Goal: Task Accomplishment & Management: Manage account settings

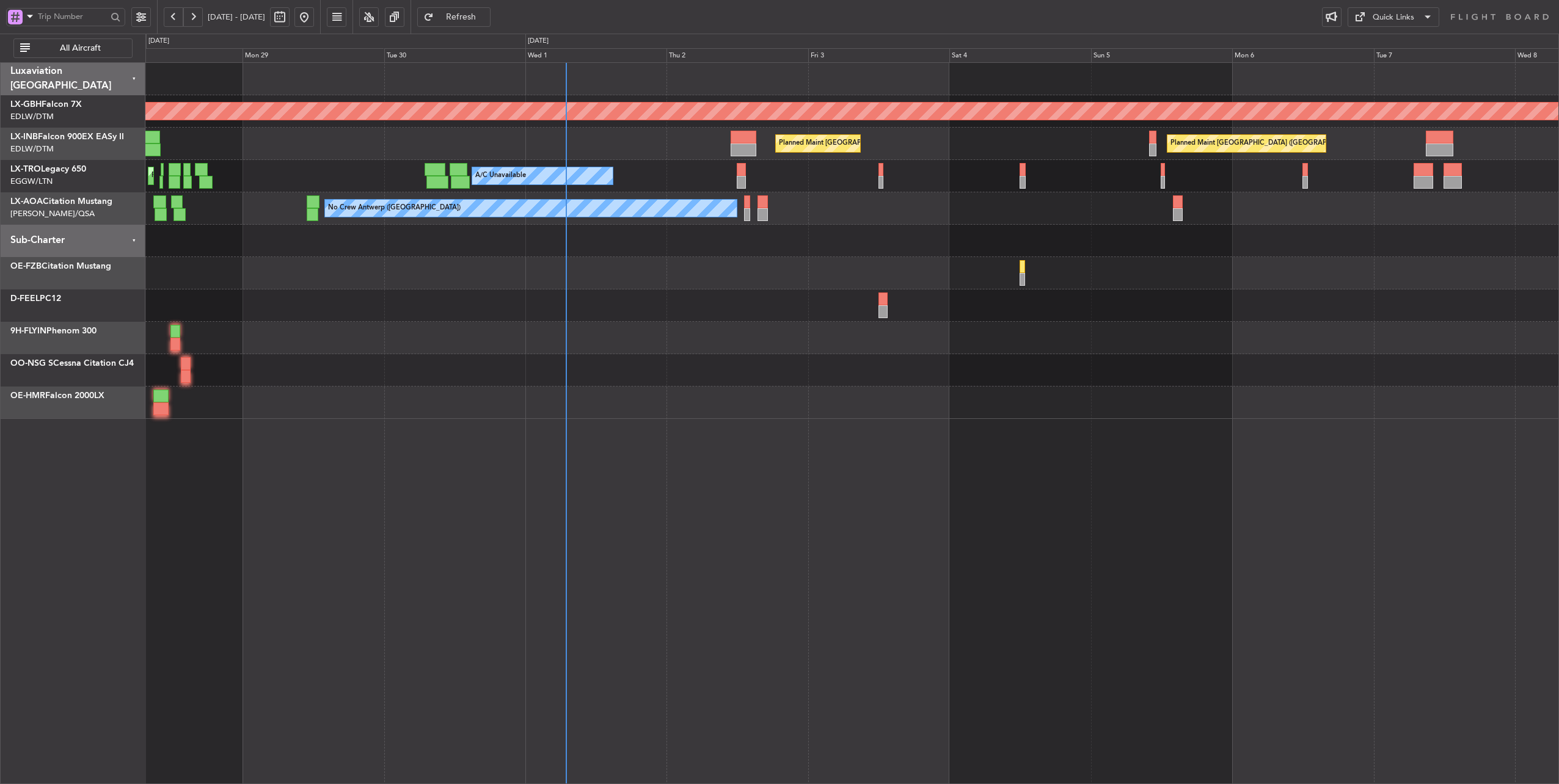
click at [839, 247] on div at bounding box center [852, 241] width 1414 height 33
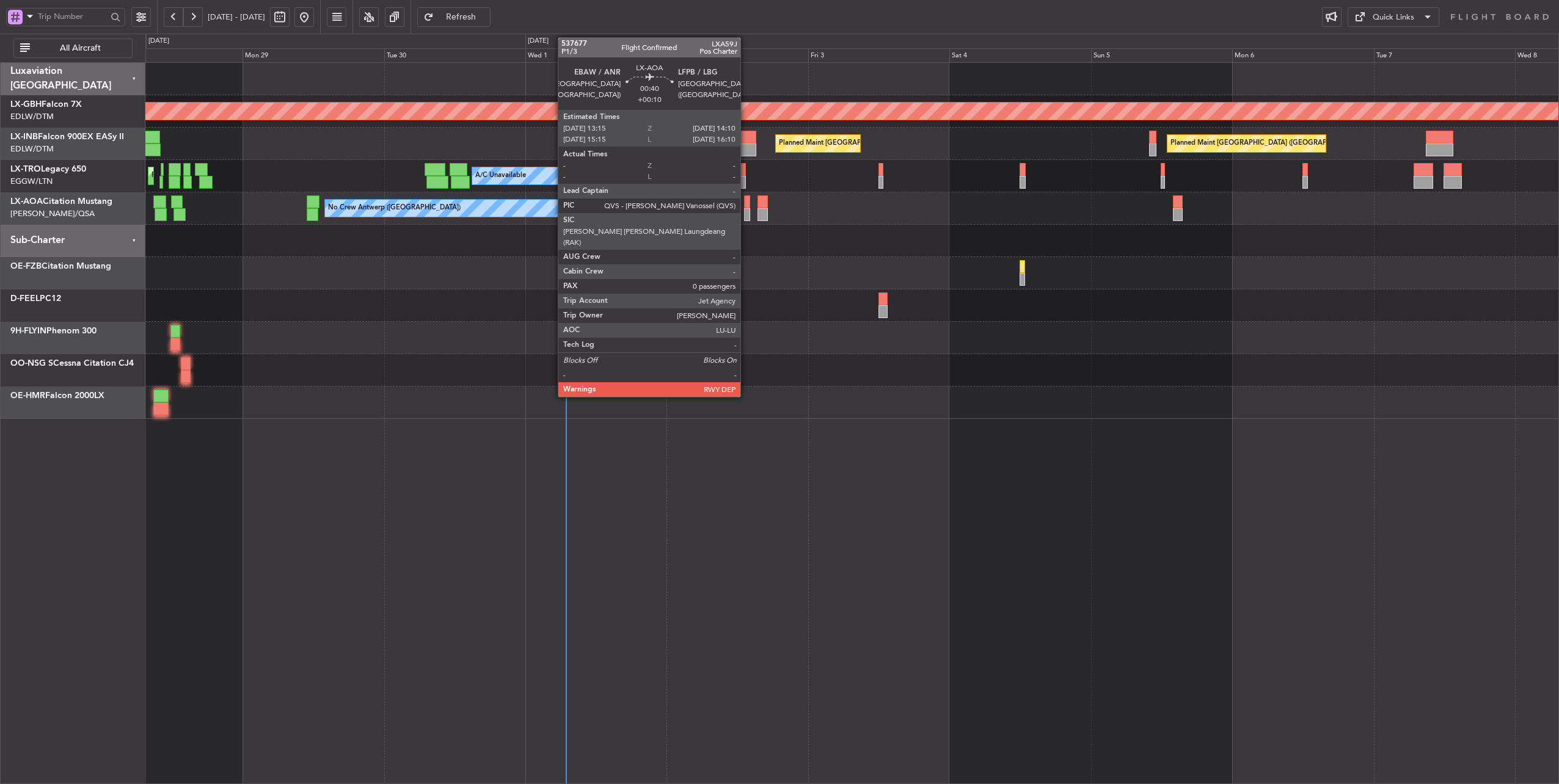
click at [746, 203] on div at bounding box center [746, 202] width 5 height 13
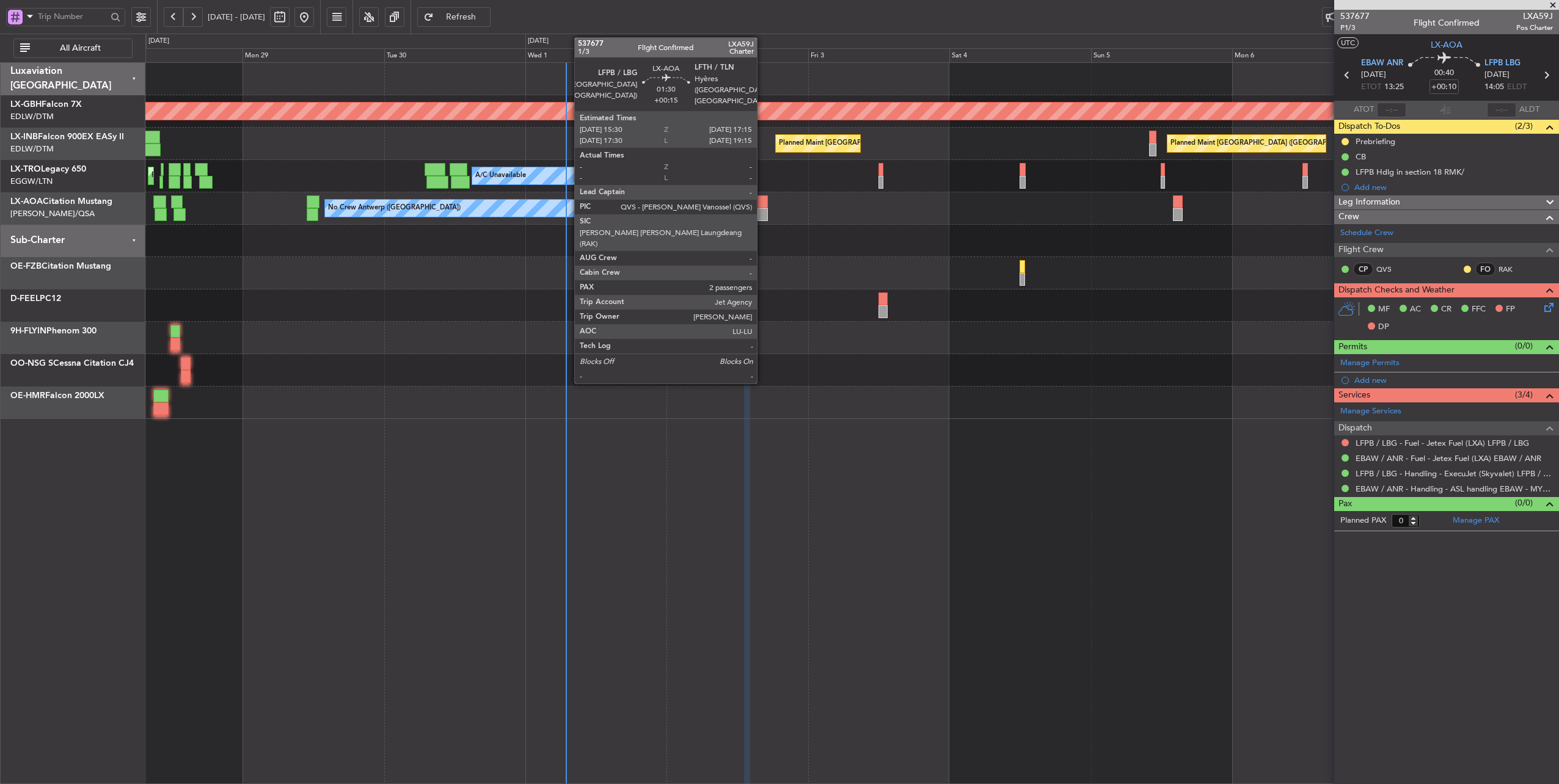
click at [764, 208] on div at bounding box center [763, 214] width 10 height 13
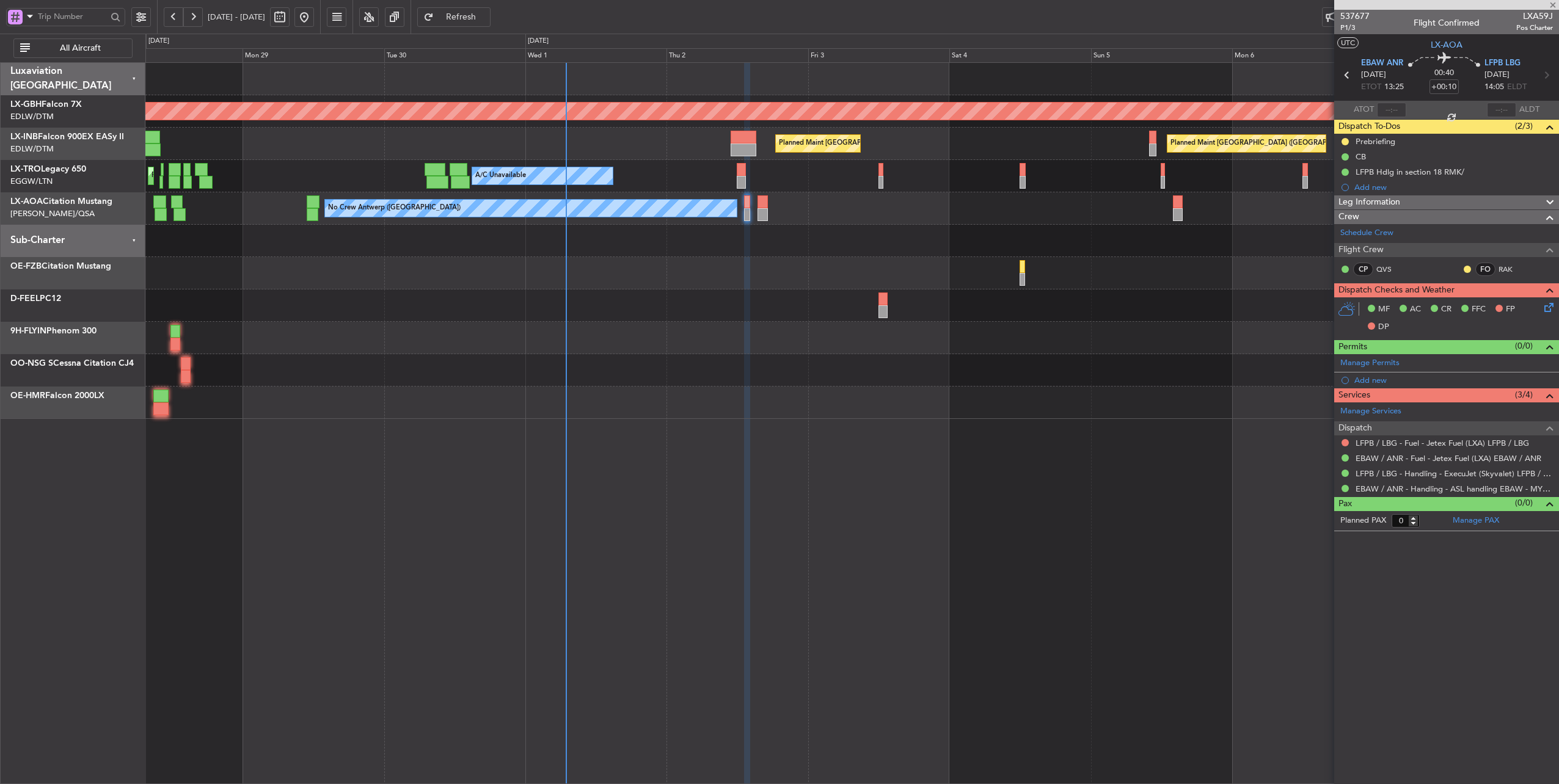
type input "+00:15"
type input "2"
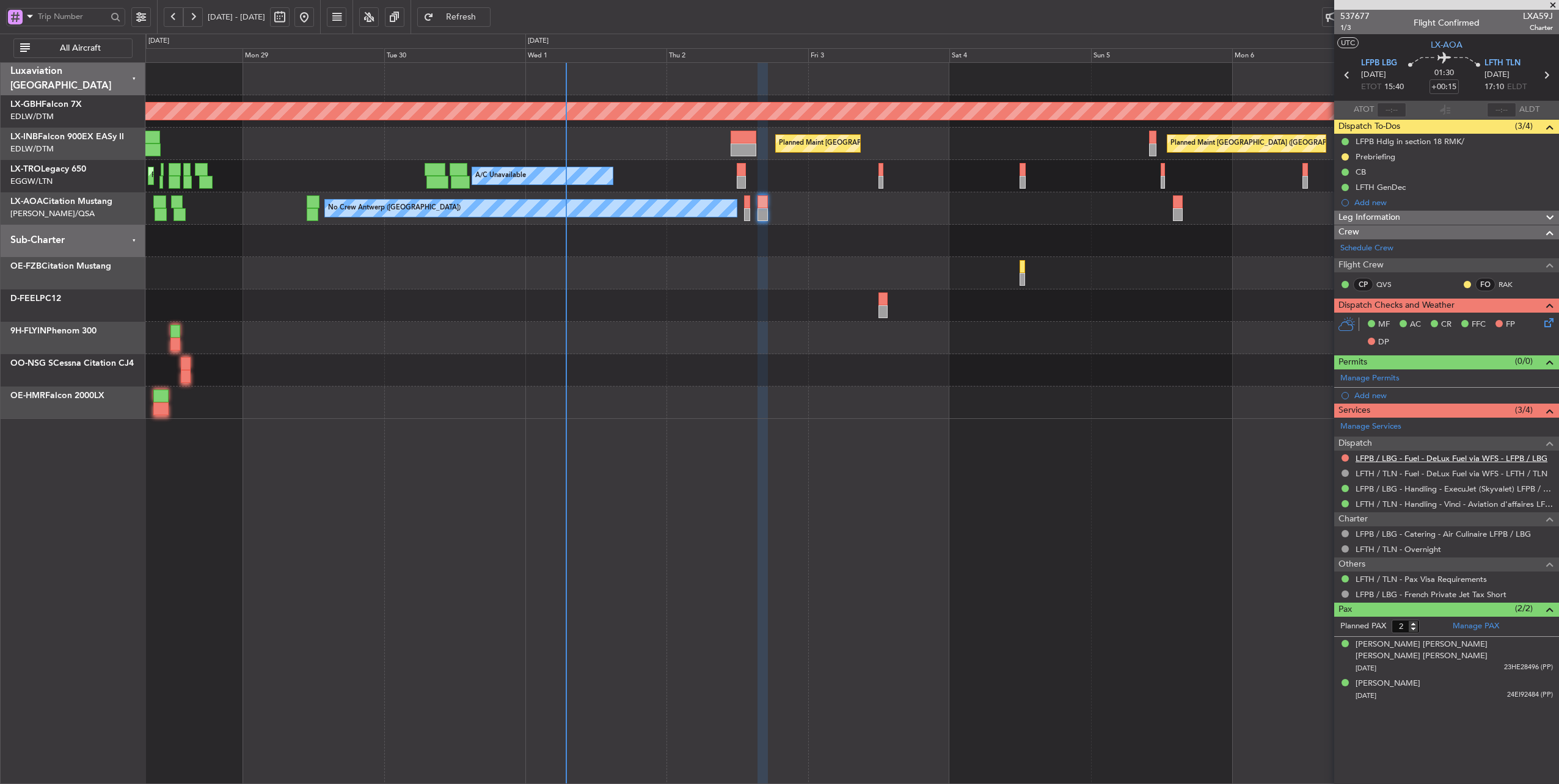
click at [1457, 456] on link "LFPB / LBG - Fuel - DeLux Fuel via WFS - LFPB / LBG" at bounding box center [1452, 458] width 192 height 10
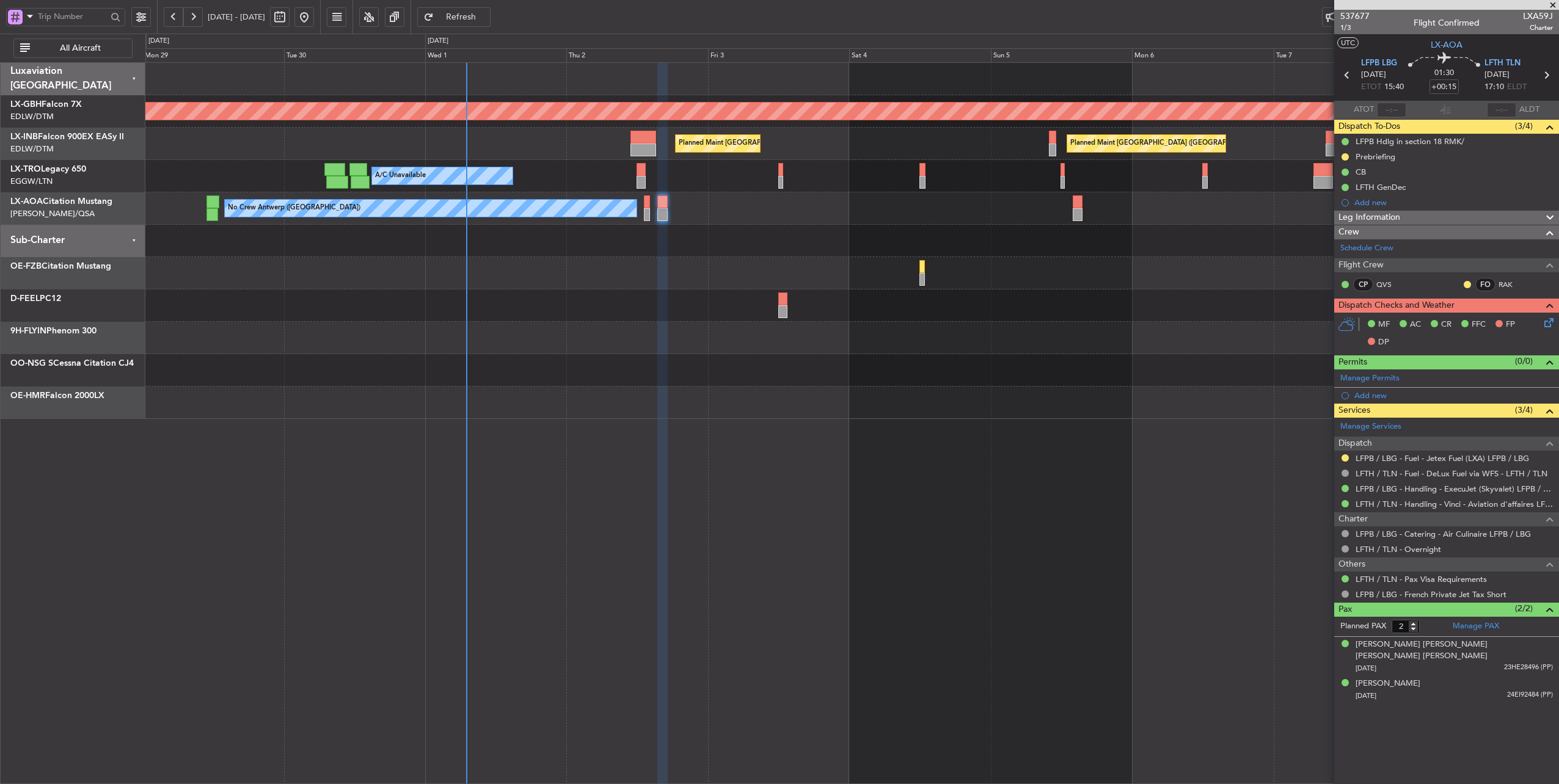
click at [589, 274] on div at bounding box center [852, 274] width 1414 height 33
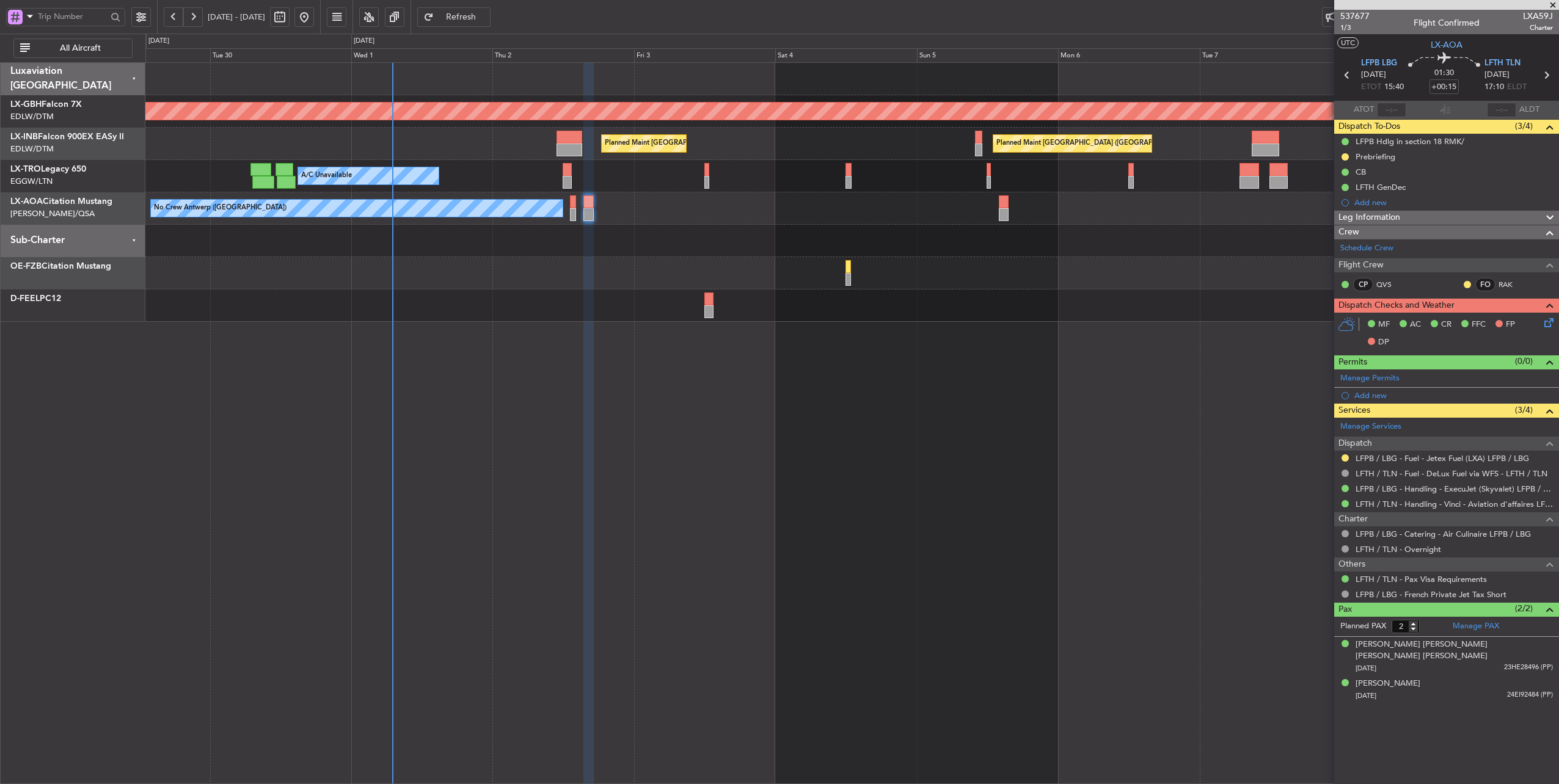
click at [512, 148] on div "Planned Maint [GEOGRAPHIC_DATA] ([GEOGRAPHIC_DATA]) Planned Maint [GEOGRAPHIC_D…" at bounding box center [852, 144] width 1414 height 33
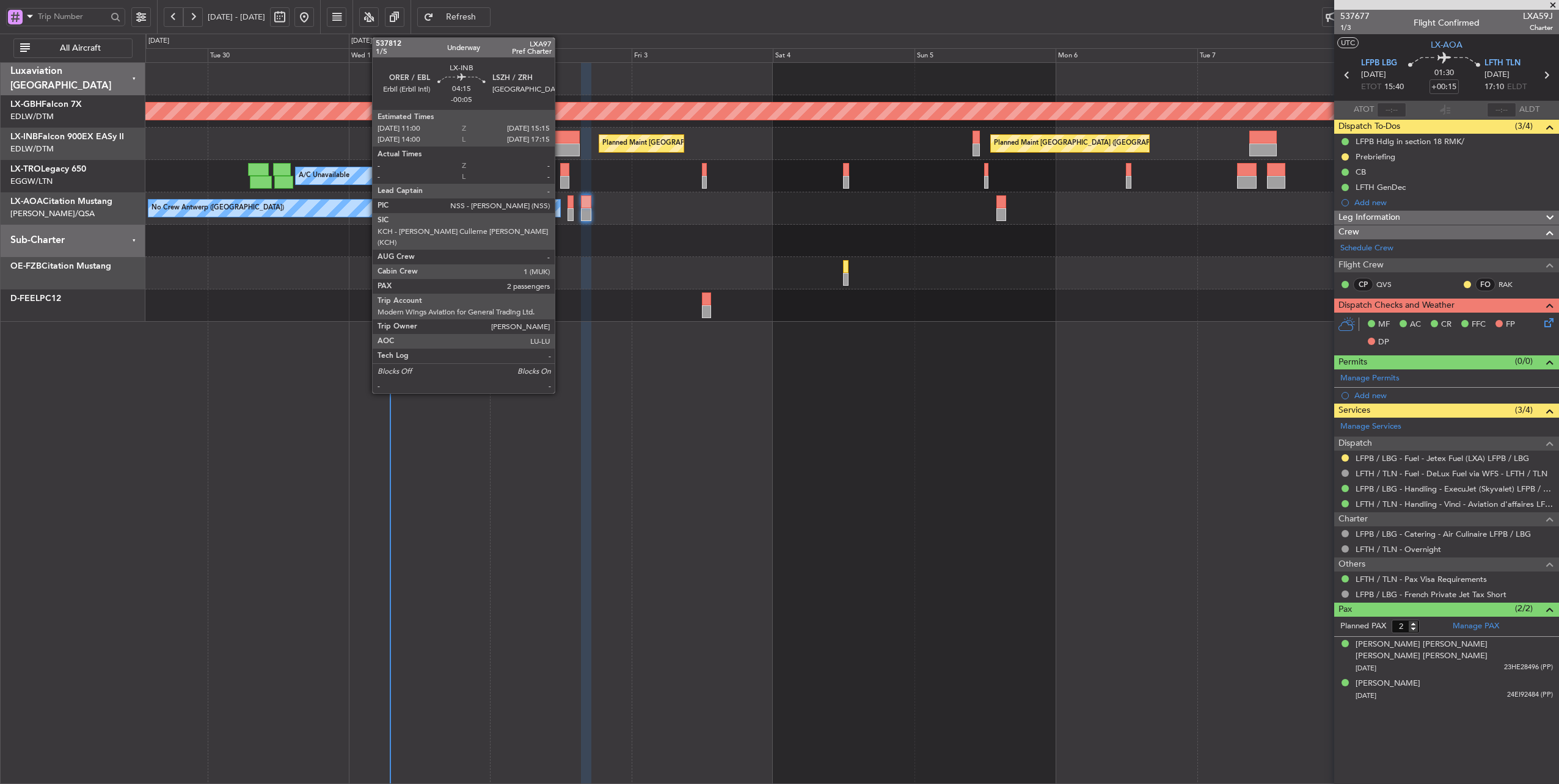
click at [561, 135] on div at bounding box center [567, 137] width 25 height 13
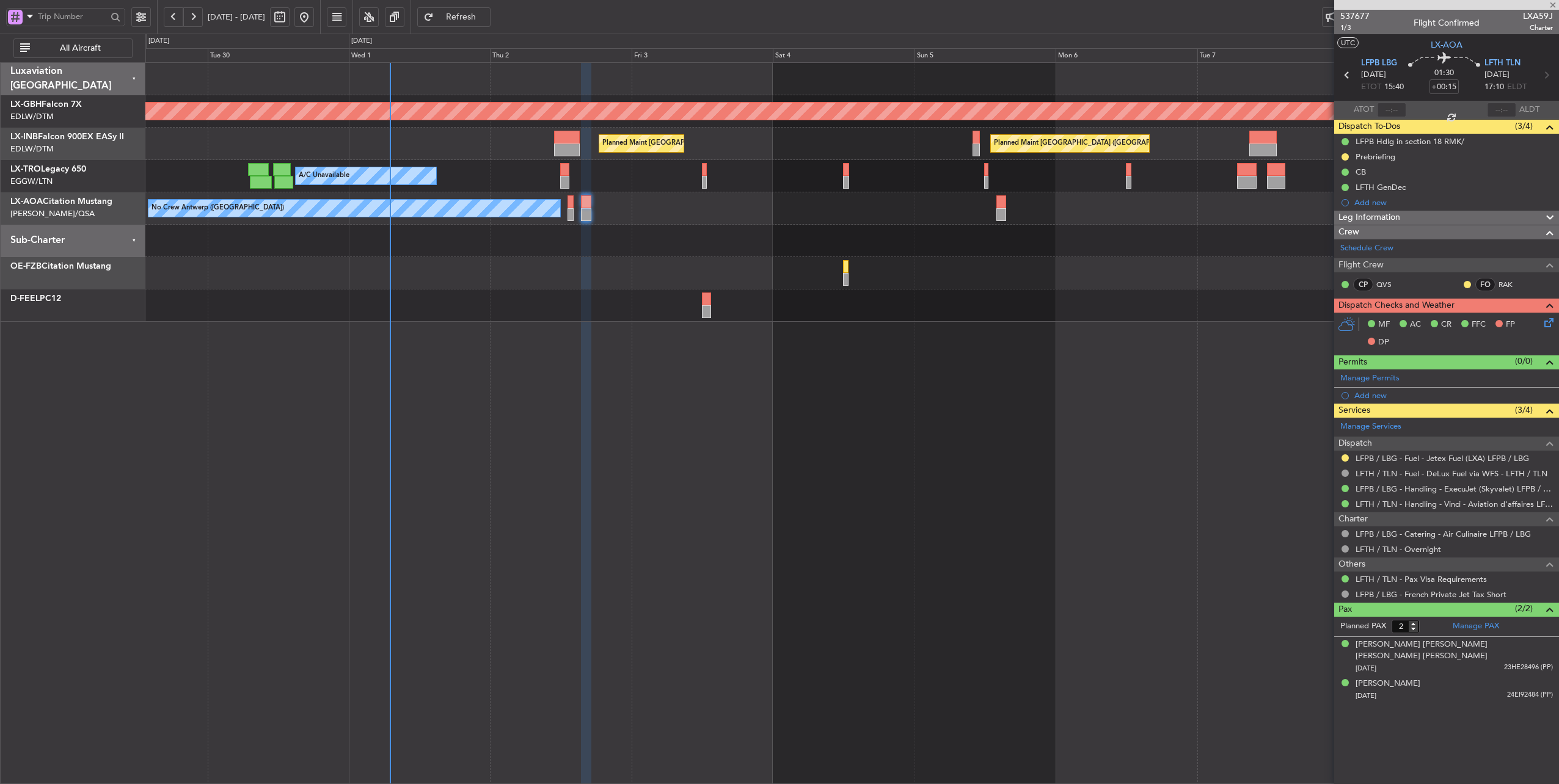
type input "-00:05"
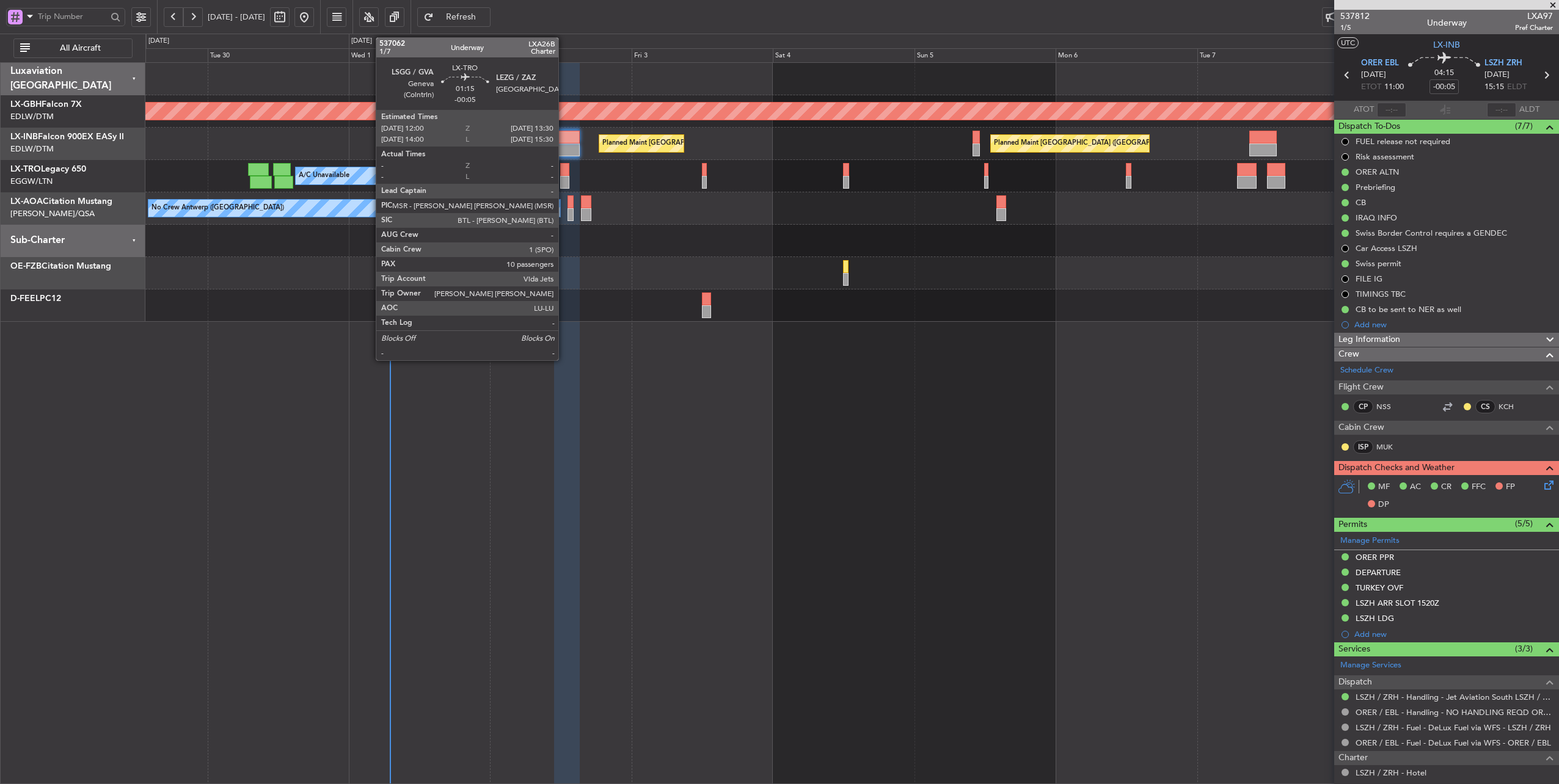
click at [565, 173] on div at bounding box center [565, 169] width 9 height 13
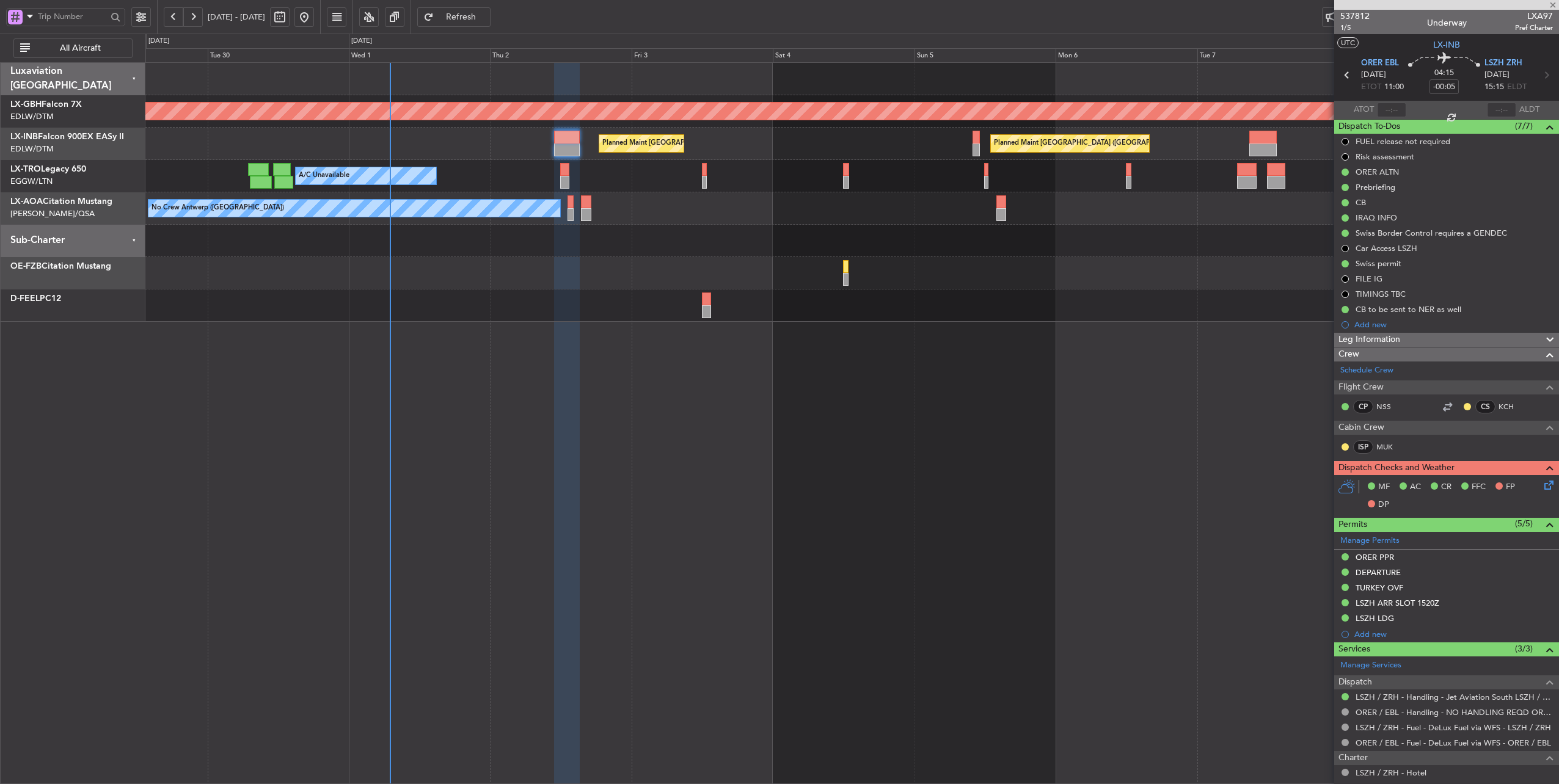
type input "10"
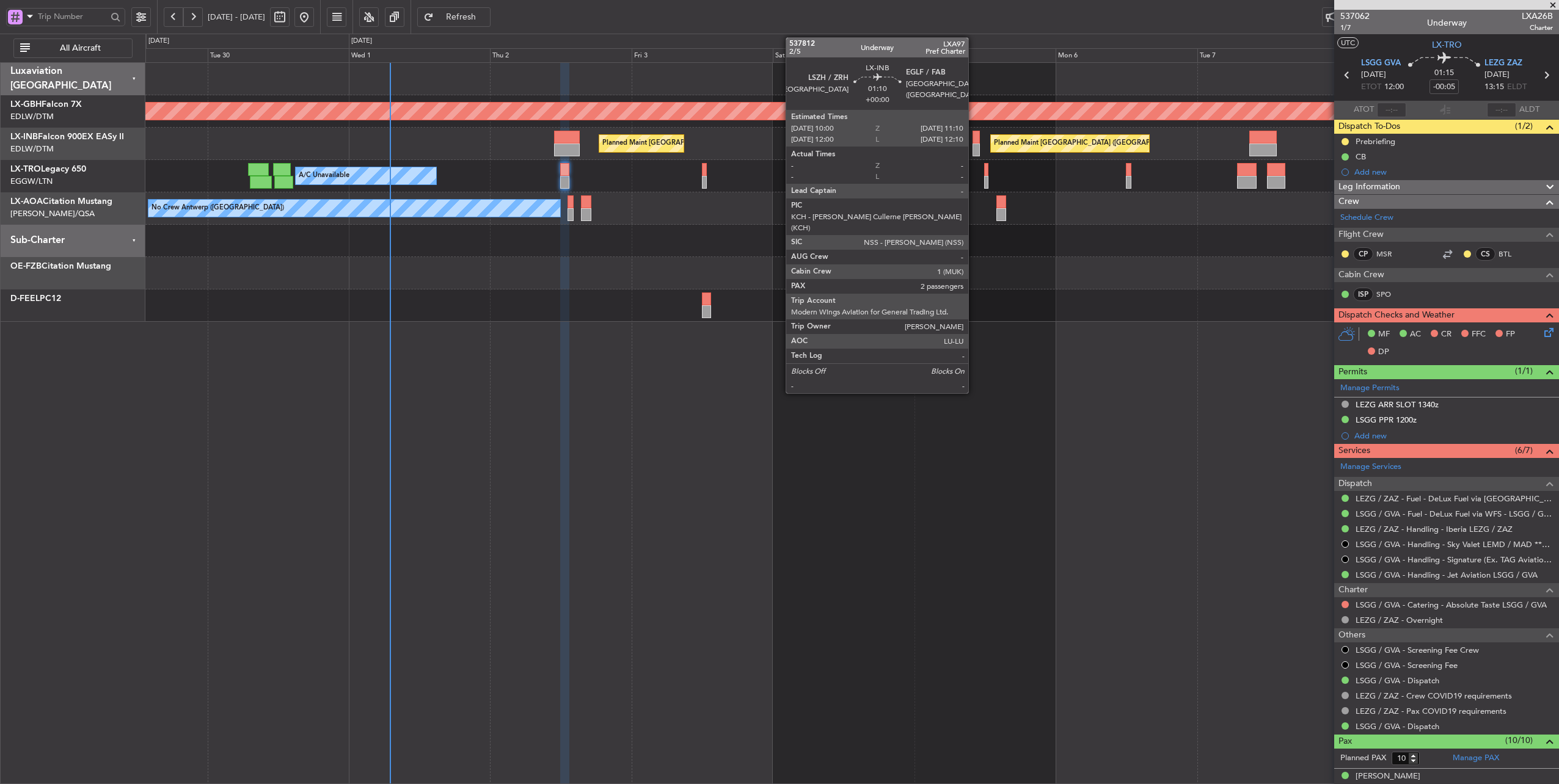
click at [975, 138] on div at bounding box center [976, 137] width 7 height 13
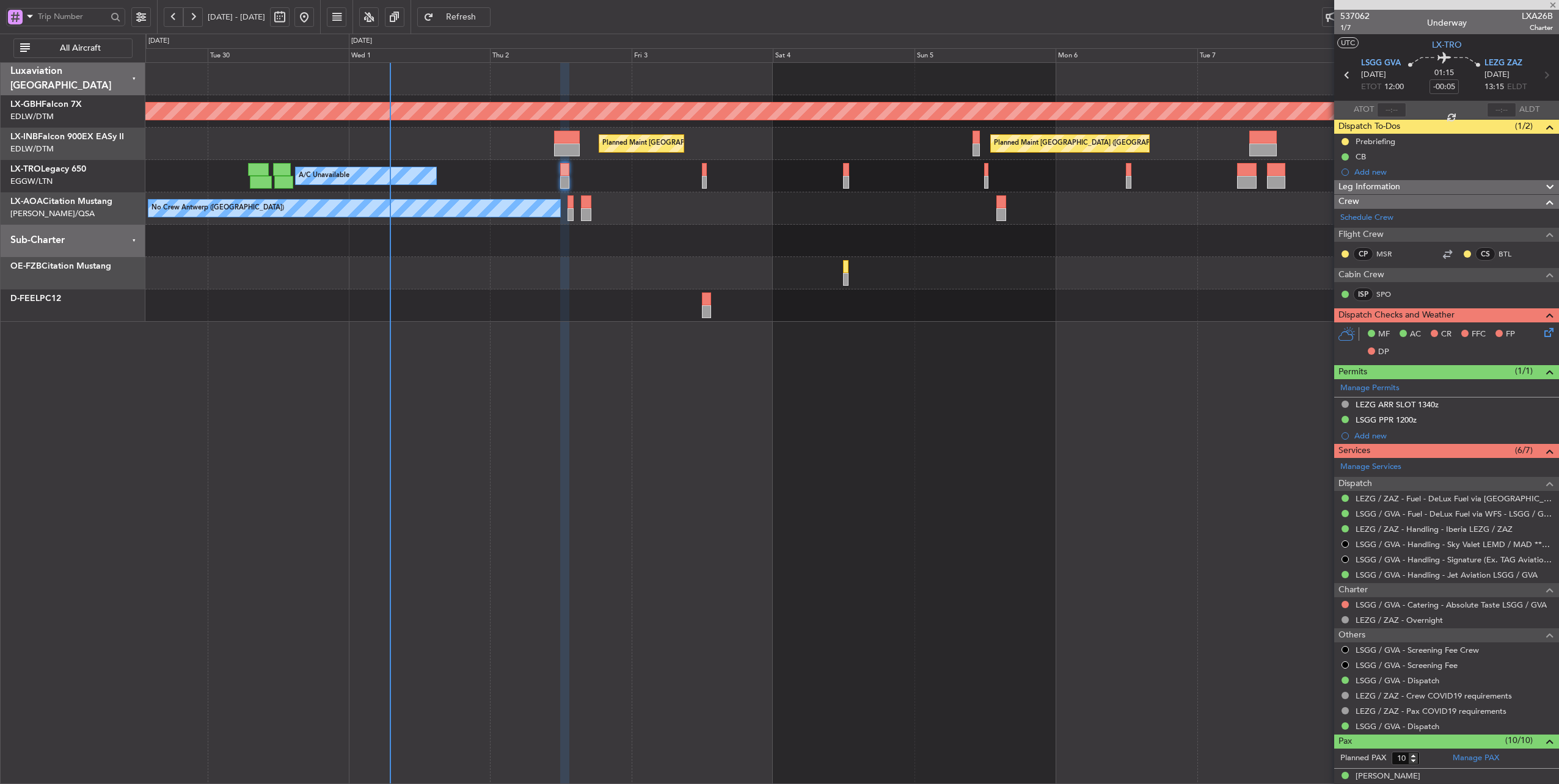
type input "2"
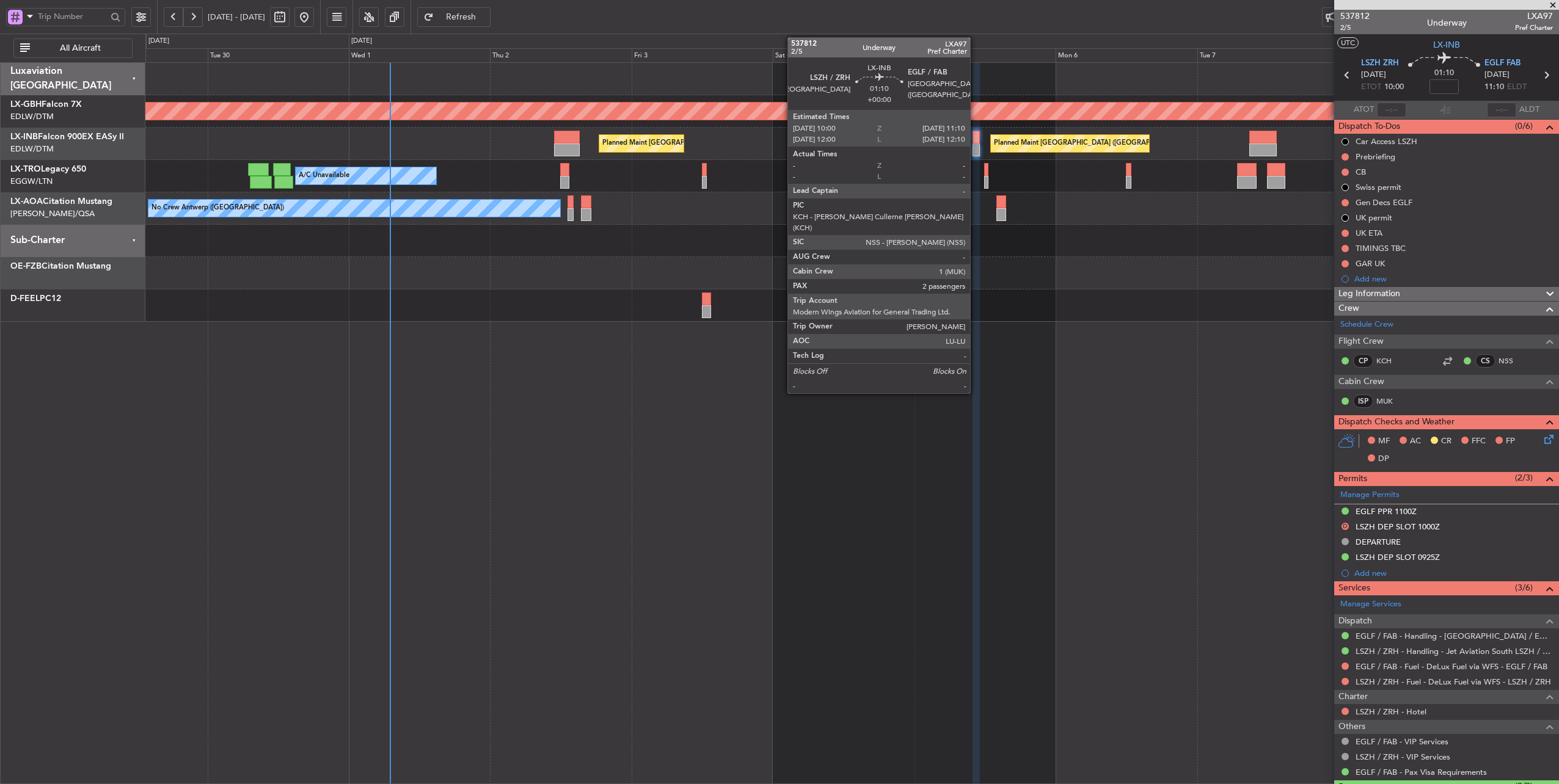
click at [976, 137] on div at bounding box center [976, 137] width 7 height 13
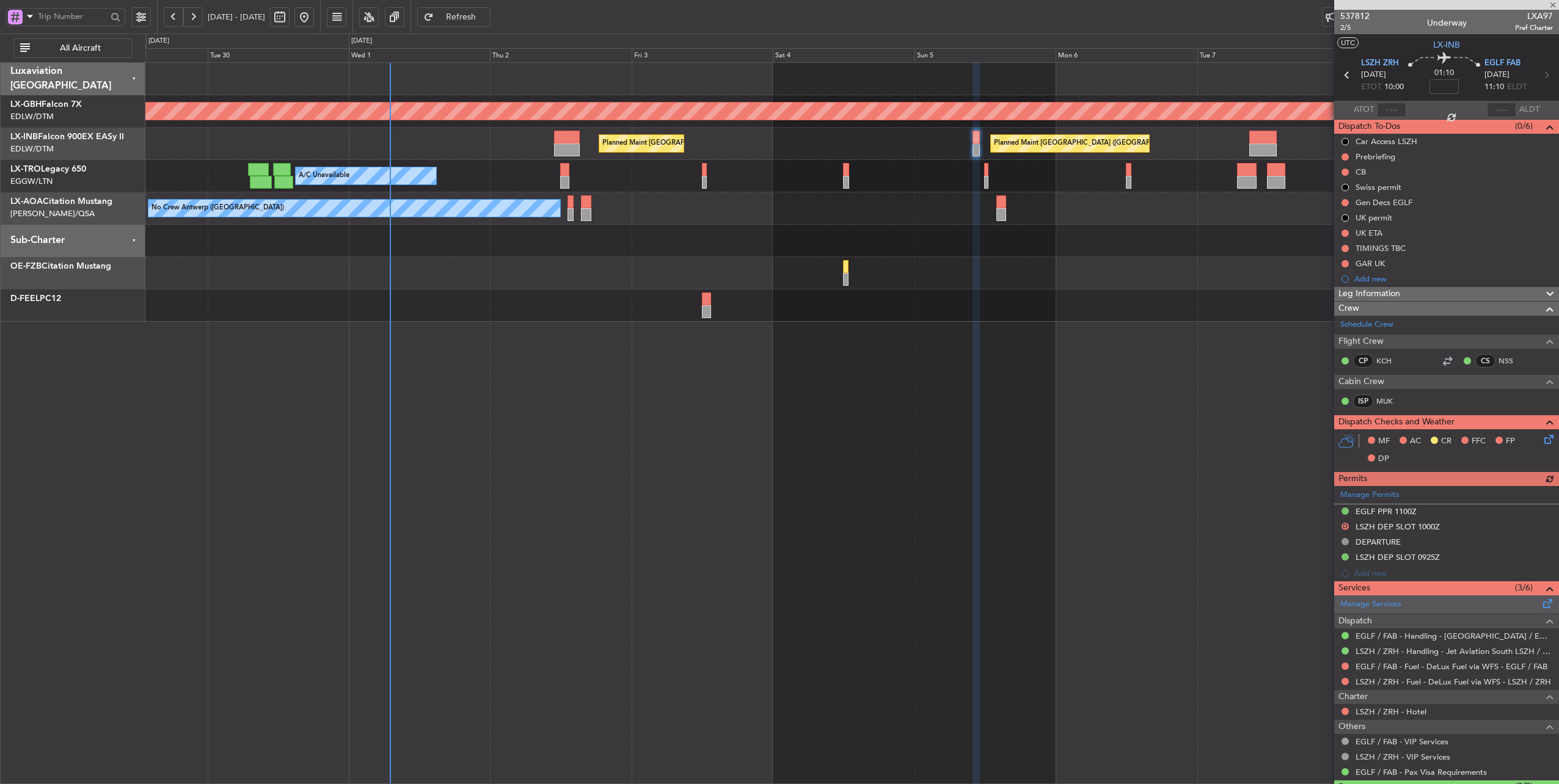
scroll to position [82, 0]
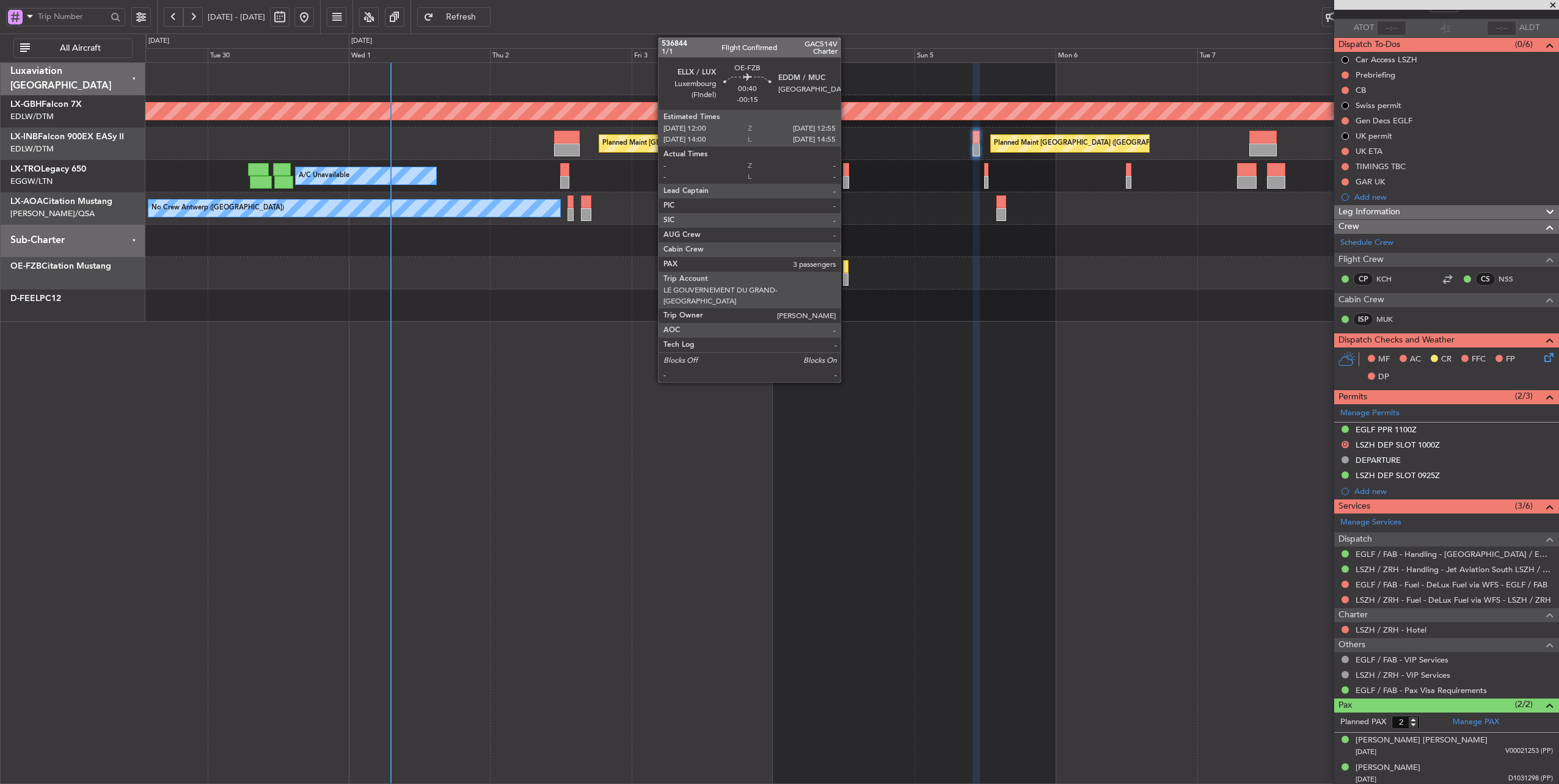
click at [847, 269] on div at bounding box center [845, 266] width 5 height 13
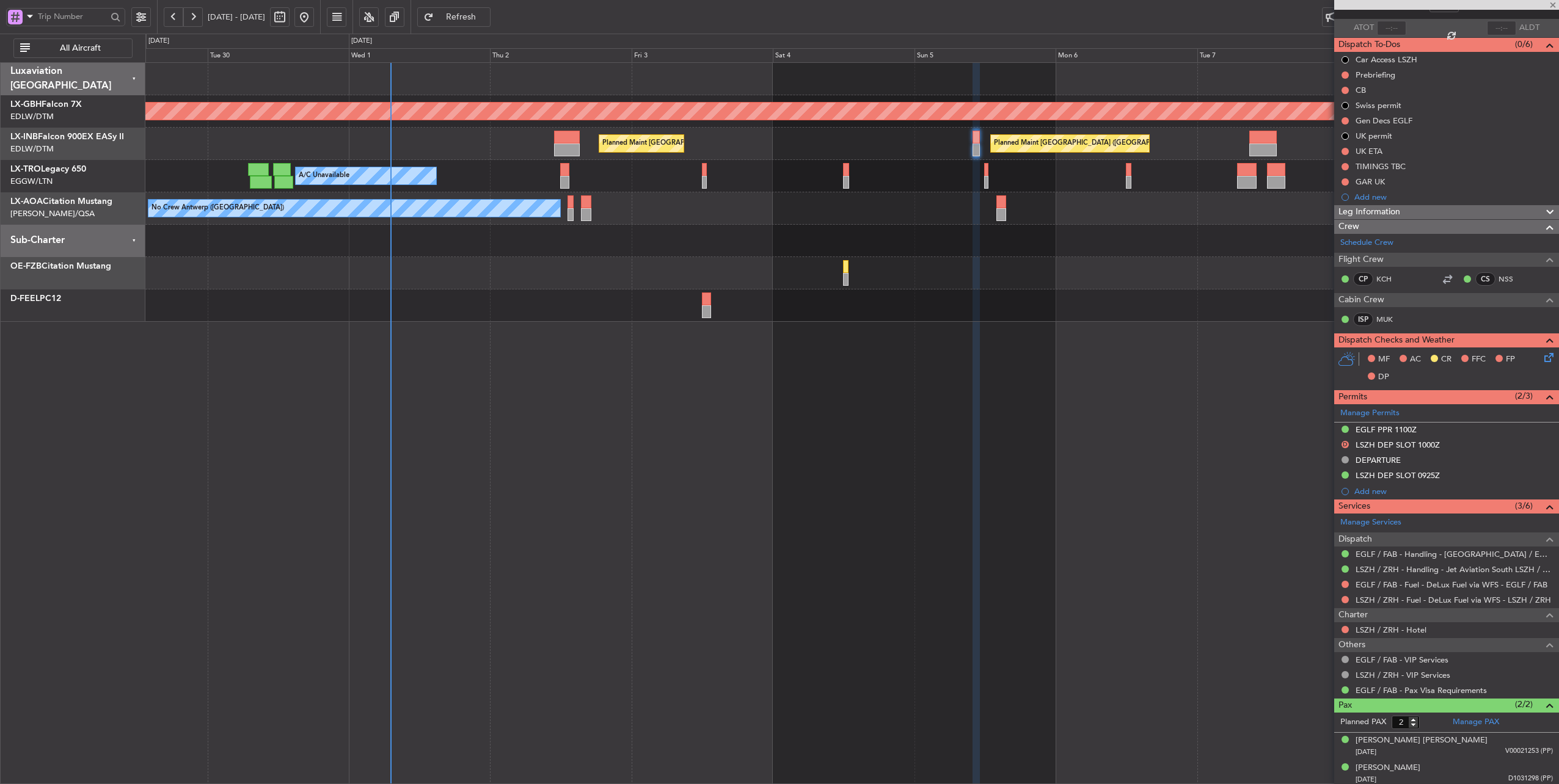
type input "-00:15"
type input "3"
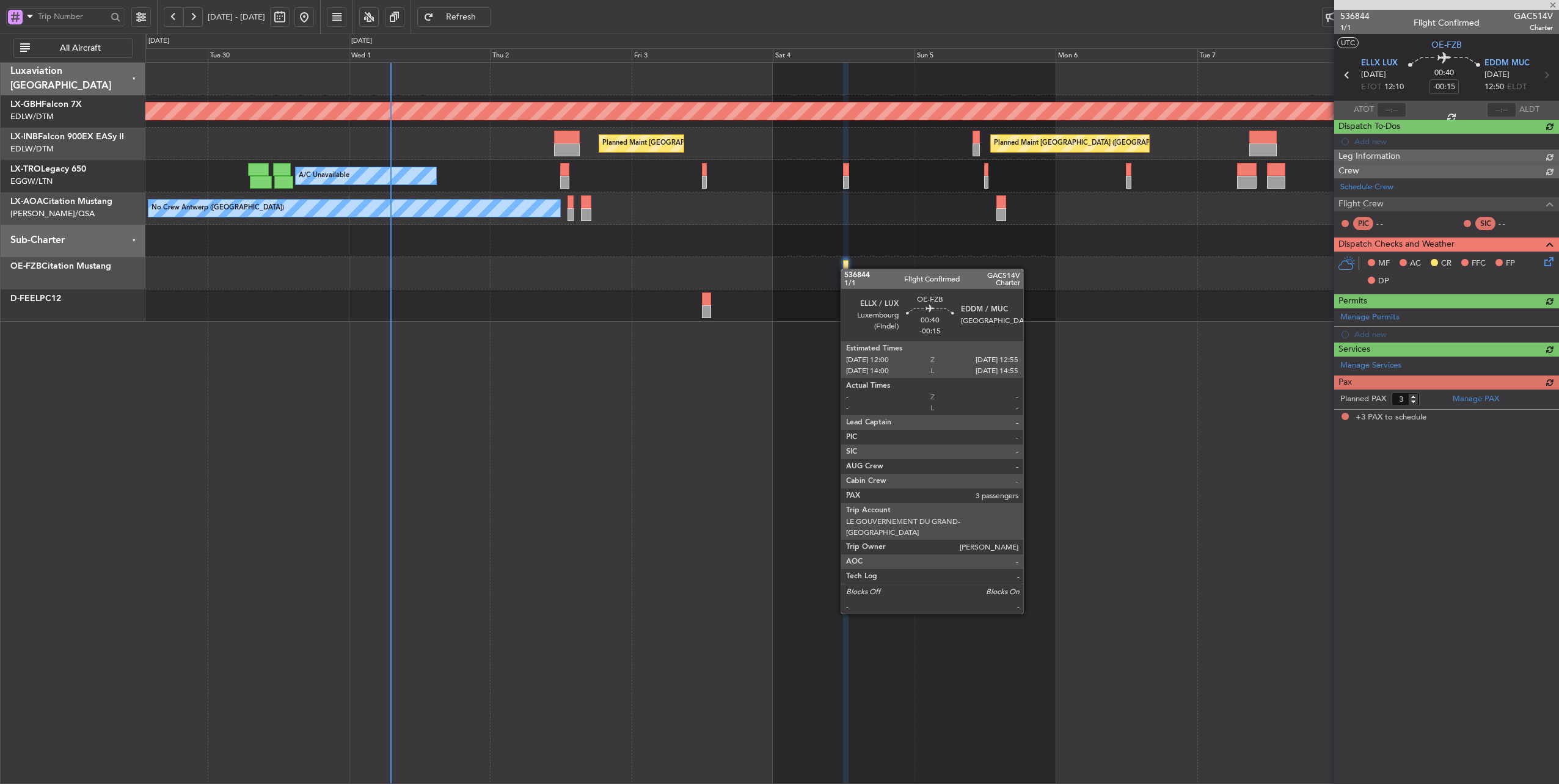
scroll to position [0, 0]
